Goal: Find specific page/section: Find specific page/section

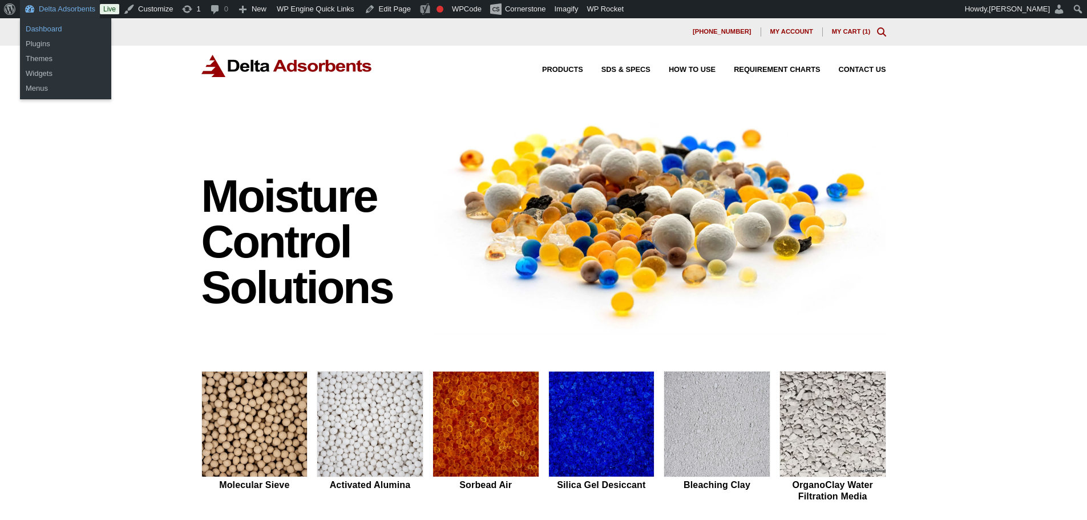
drag, startPoint x: 0, startPoint y: 0, endPoint x: 55, endPoint y: 33, distance: 63.7
click at [55, 33] on link "Dashboard" at bounding box center [65, 29] width 91 height 15
click at [59, 29] on link "Dashboard" at bounding box center [65, 29] width 91 height 15
click at [56, 28] on link "Dashboard" at bounding box center [65, 29] width 91 height 15
click at [51, 31] on link "Dashboard" at bounding box center [65, 29] width 91 height 15
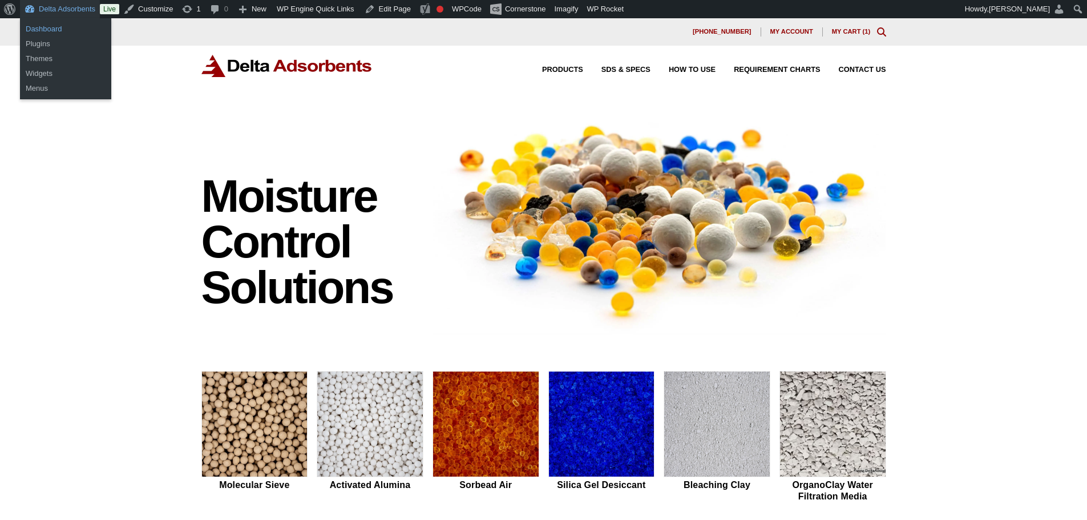
click at [50, 31] on link "Dashboard" at bounding box center [65, 29] width 91 height 15
